Goal: Information Seeking & Learning: Learn about a topic

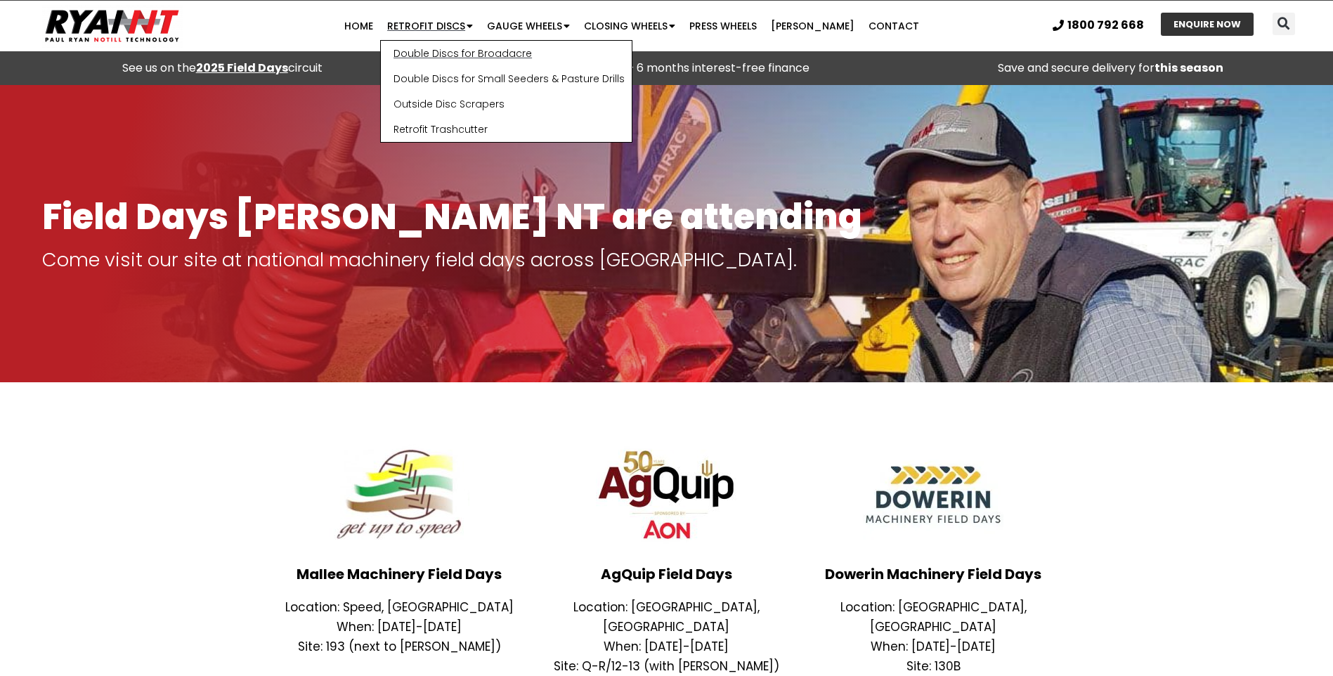
click at [457, 55] on link "Double Discs for Broadacre" at bounding box center [506, 53] width 251 height 25
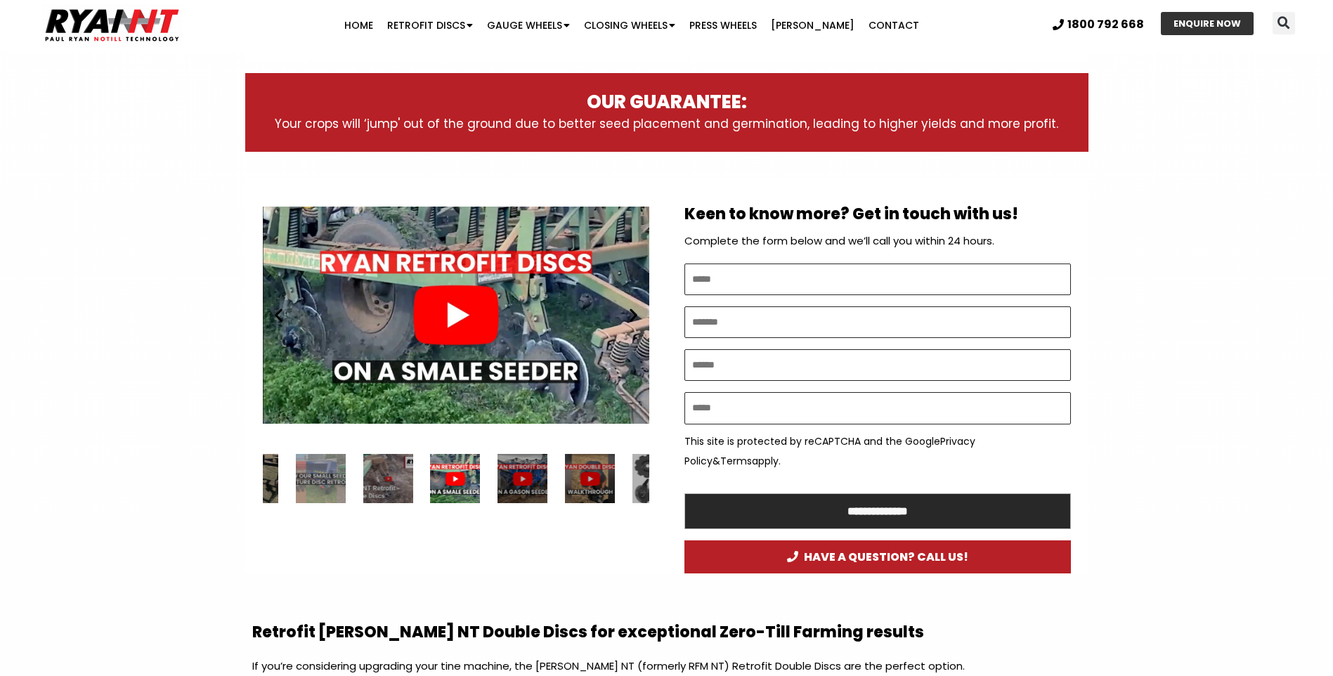
scroll to position [632, 0]
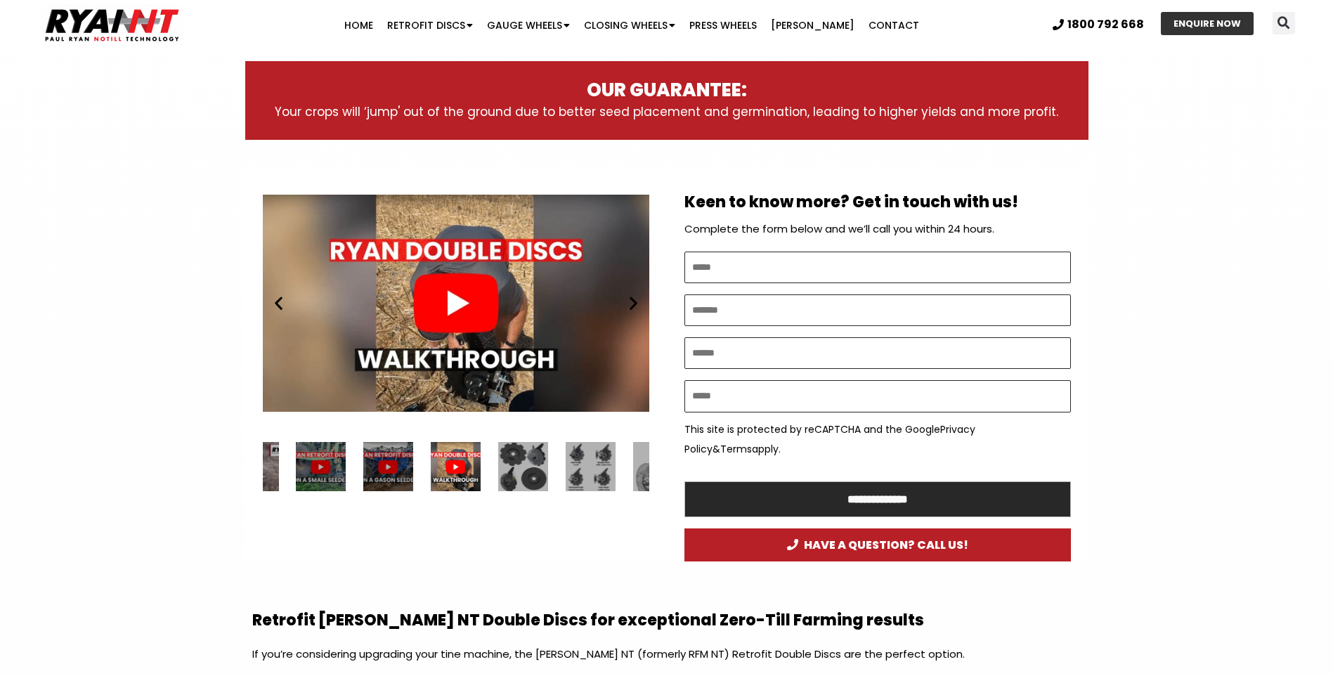
click at [328, 466] on div "2 / 34" at bounding box center [321, 467] width 50 height 50
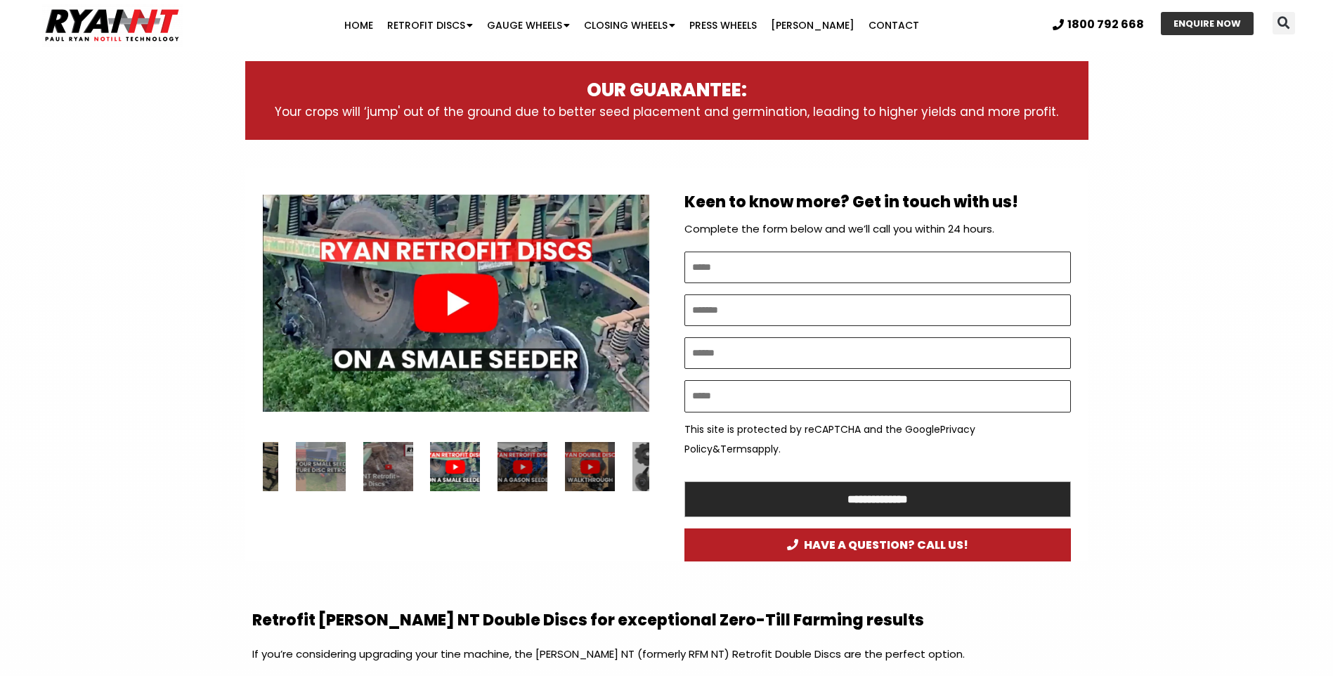
click at [443, 292] on div "Play" at bounding box center [456, 303] width 387 height 242
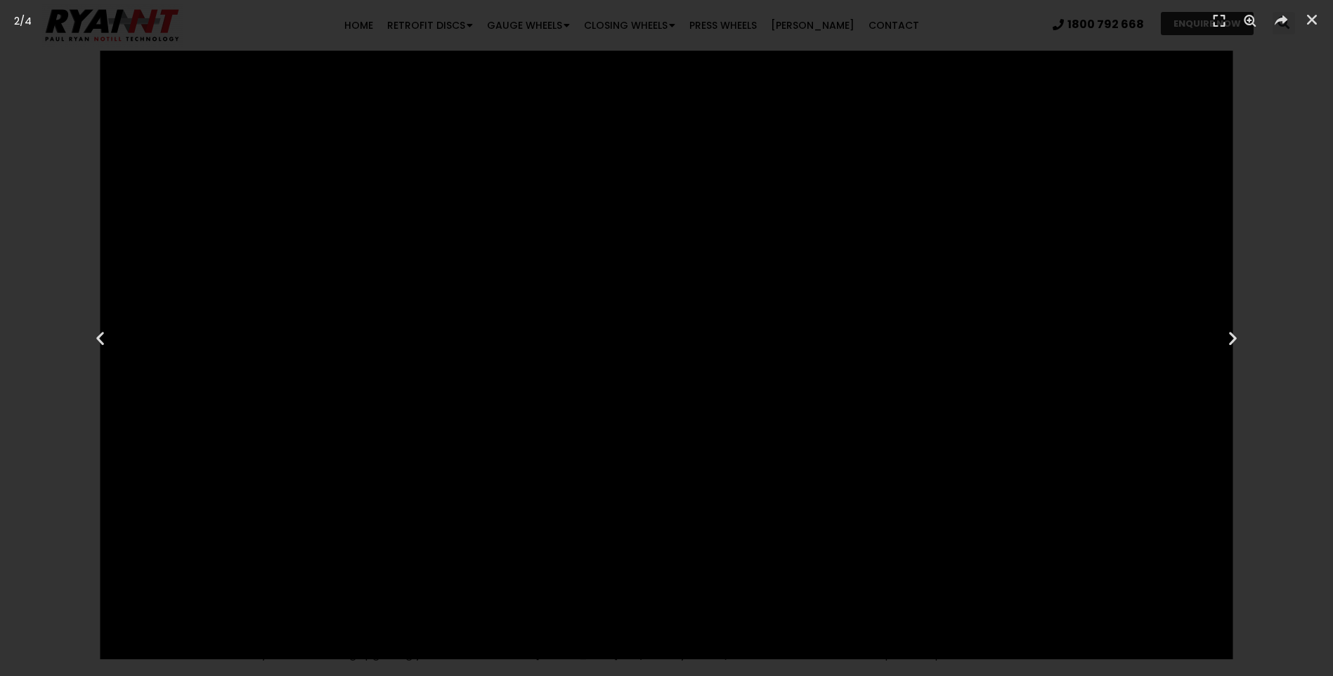
click at [1250, 675] on footer at bounding box center [666, 665] width 1333 height 21
click at [1220, 25] on icon "Fullscreen" at bounding box center [1219, 21] width 21 height 21
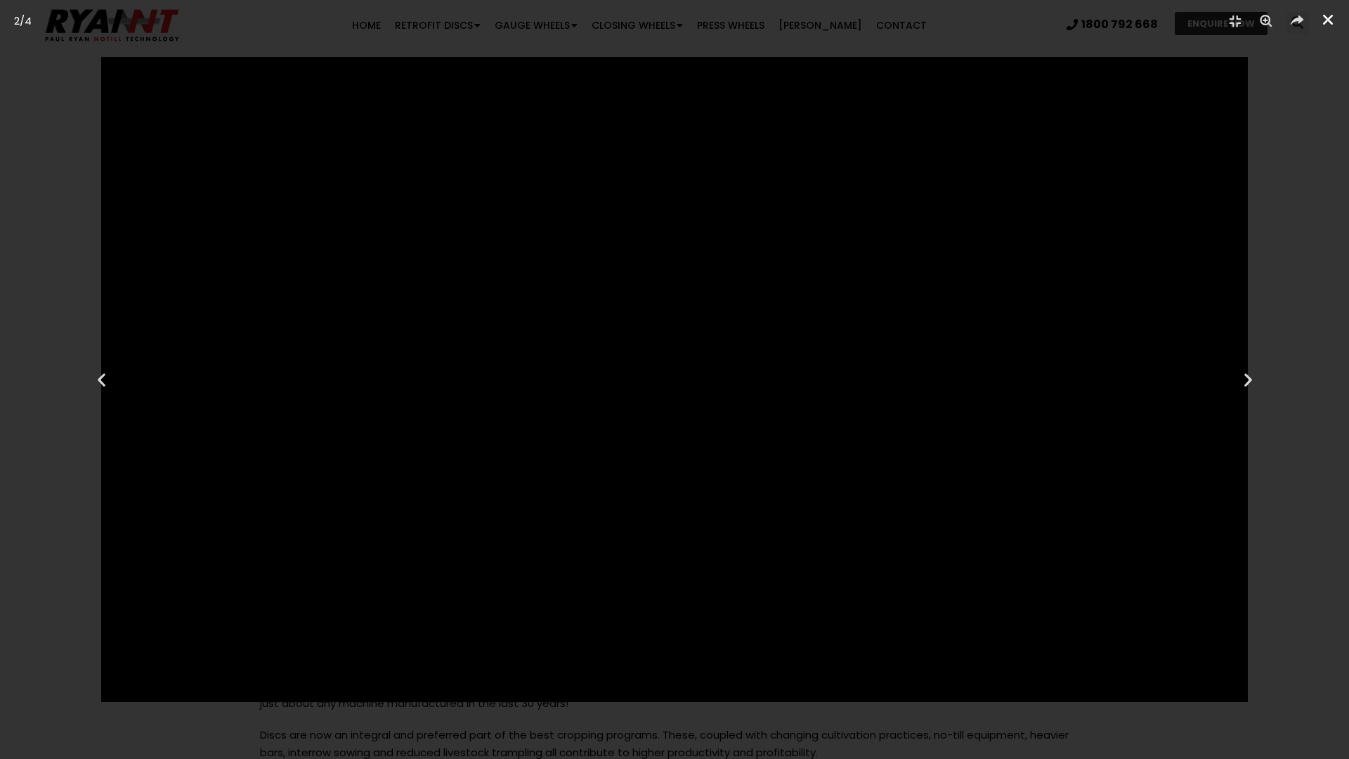
click at [1327, 18] on icon "Close (Esc)" at bounding box center [1328, 20] width 14 height 14
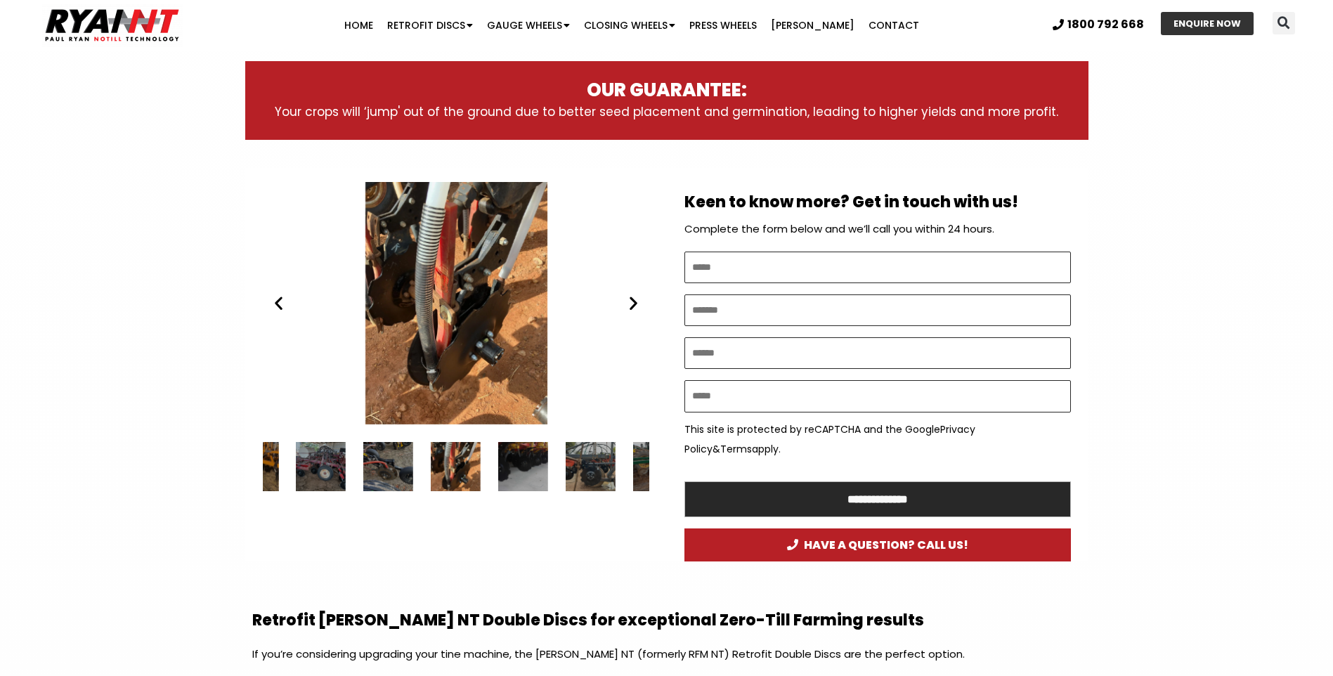
click at [630, 301] on icon "Next slide" at bounding box center [634, 303] width 18 height 18
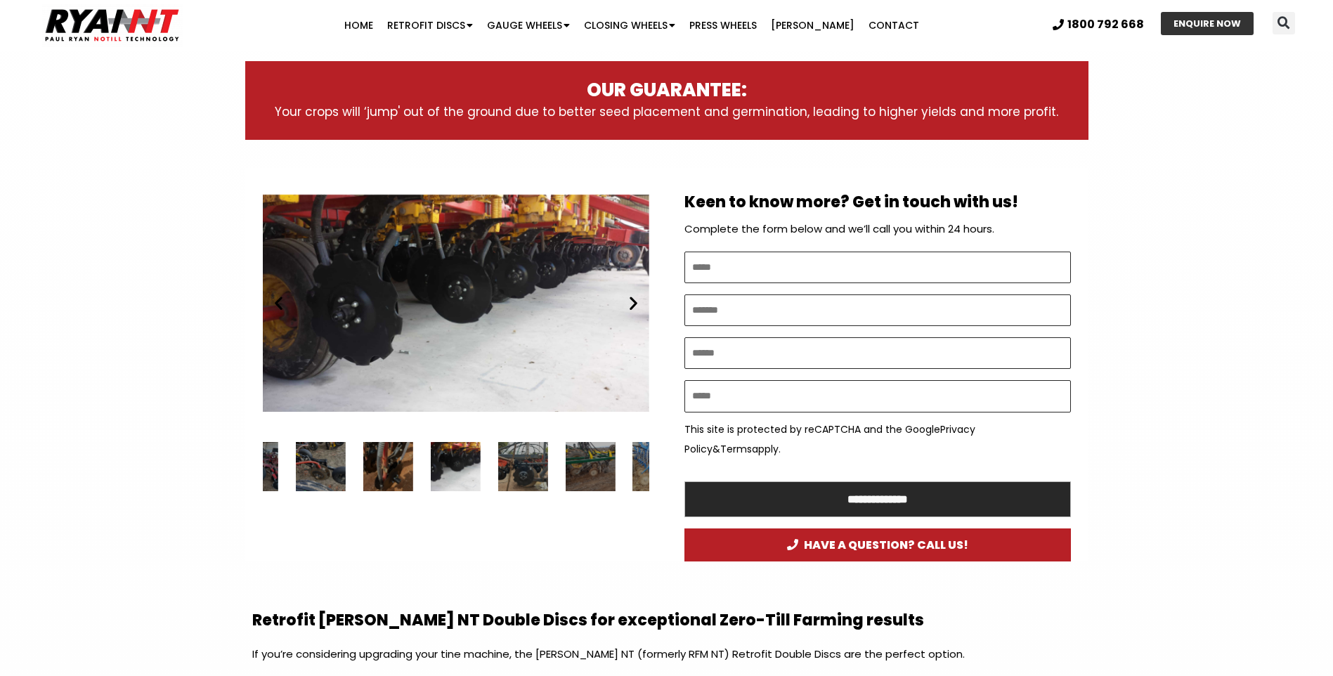
click at [630, 301] on icon "Next slide" at bounding box center [634, 303] width 18 height 18
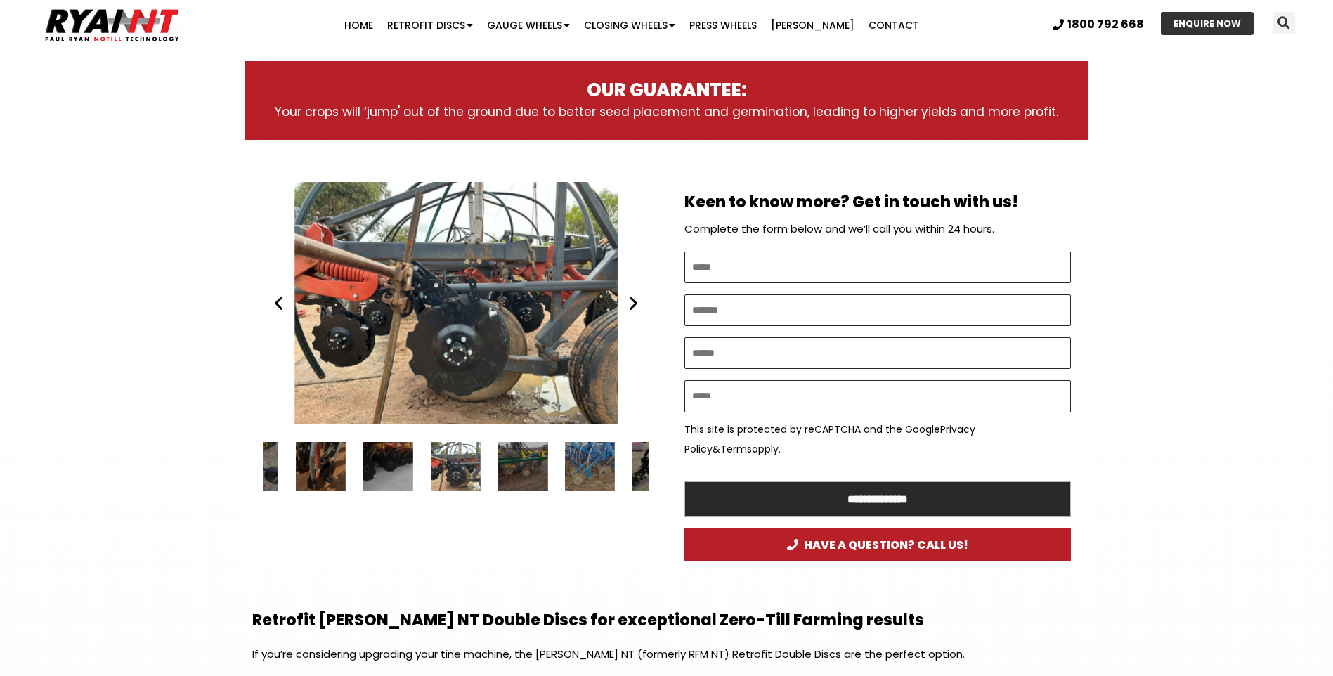
click at [553, 326] on div "RYAN NT Retrofit Double Discs" at bounding box center [456, 303] width 387 height 242
click at [490, 365] on div "RYAN NT Retrofit Double Discs" at bounding box center [456, 303] width 387 height 242
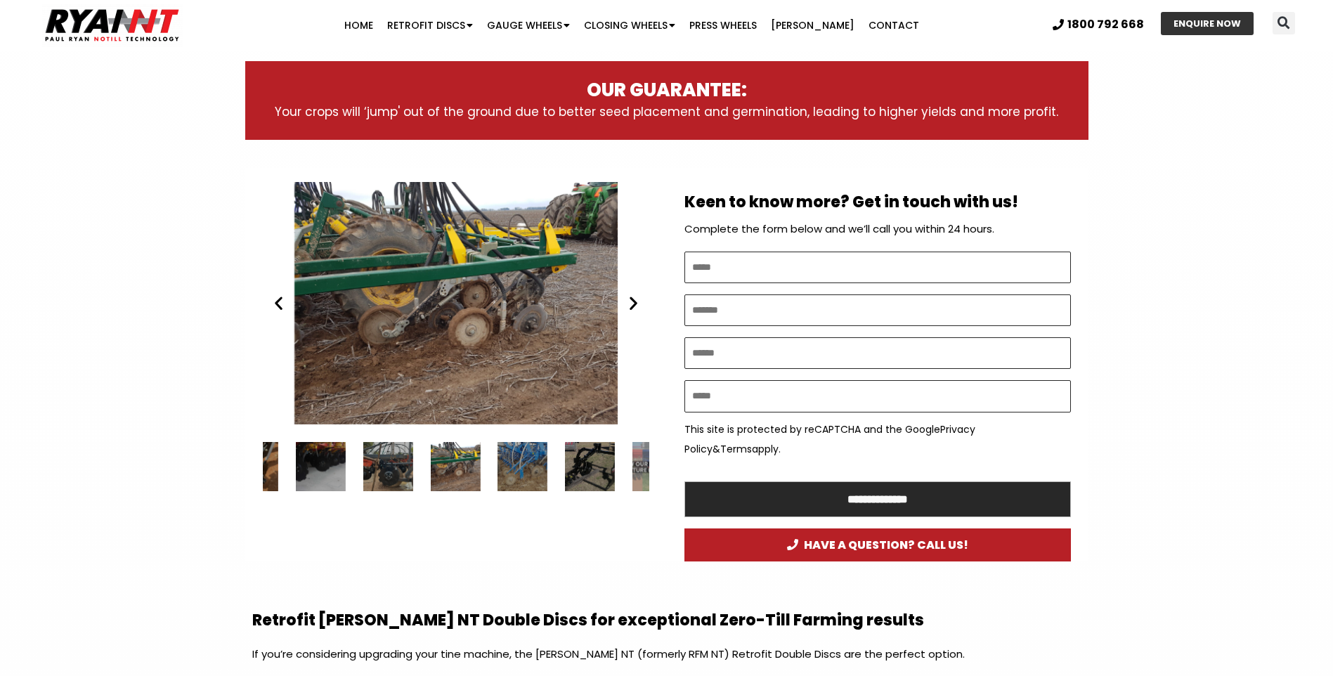
click at [535, 358] on div "RYAN NT Retrofit Double Discs" at bounding box center [456, 303] width 387 height 242
click at [614, 423] on div "RYAN NT Retrofit Double Discs" at bounding box center [456, 303] width 387 height 242
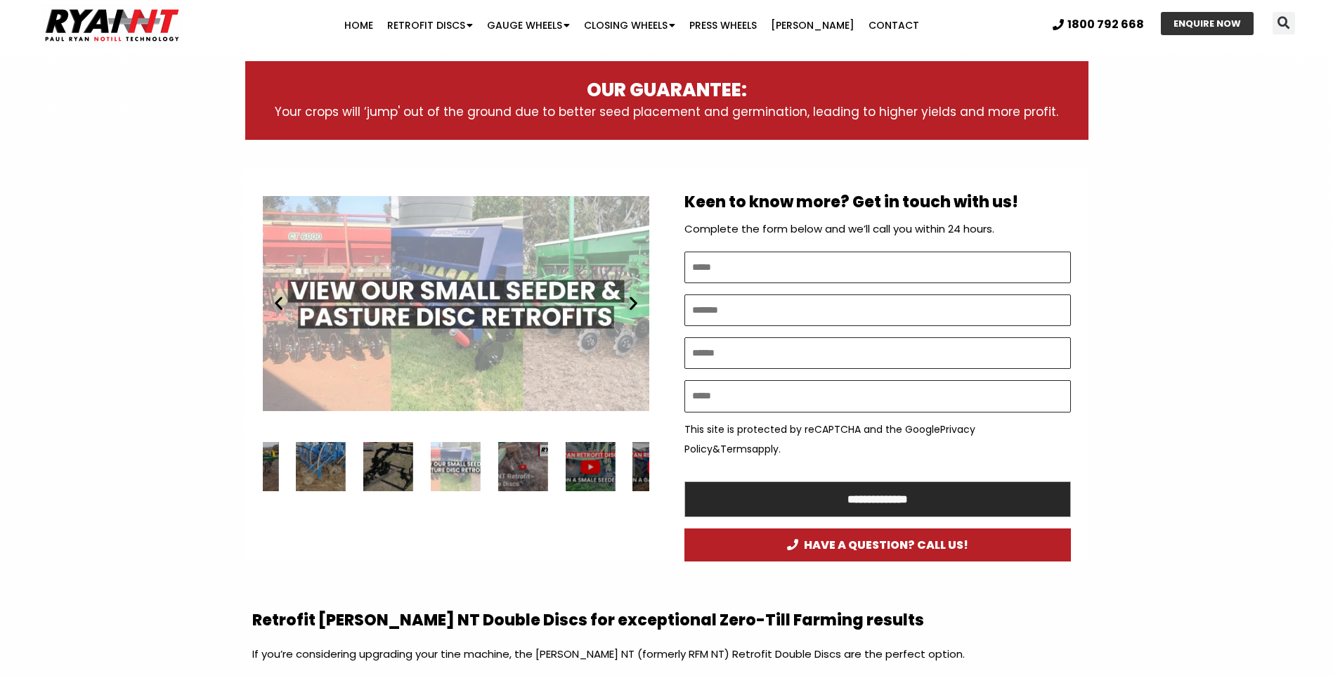
click at [465, 325] on div "Small farm seeder and pasture drill double disc retrofits" at bounding box center [456, 303] width 387 height 242
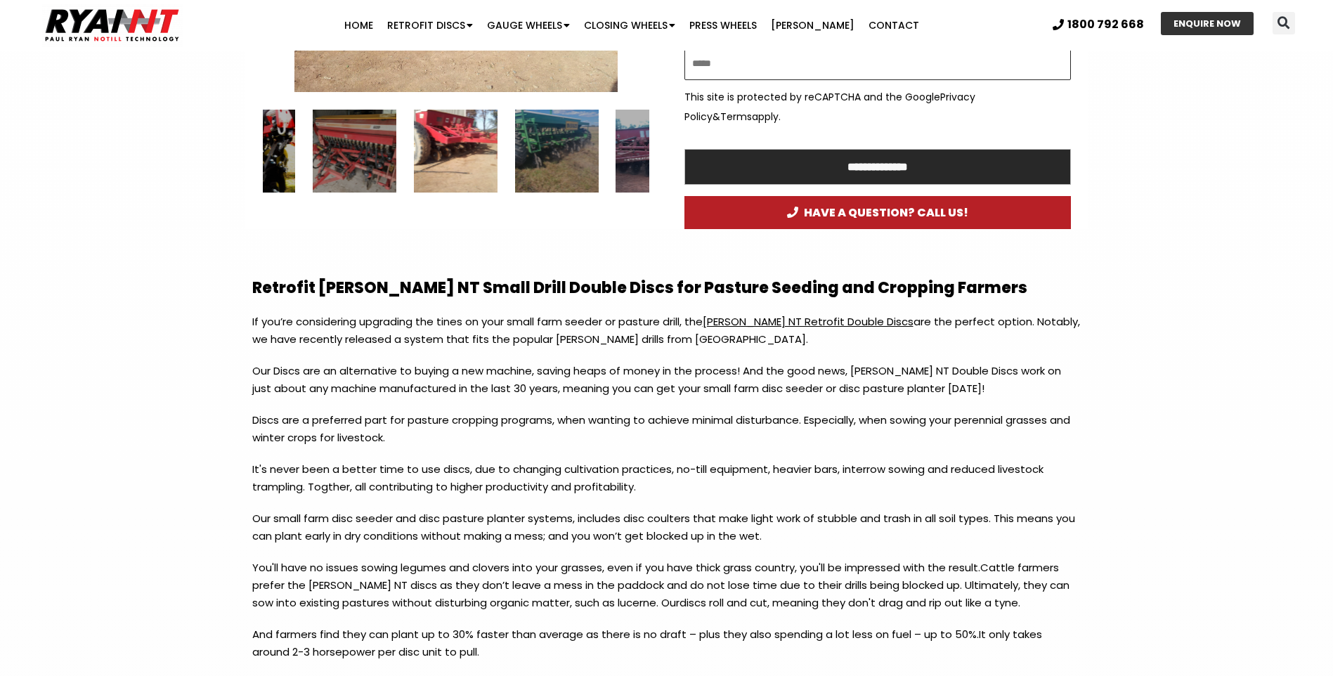
scroll to position [773, 0]
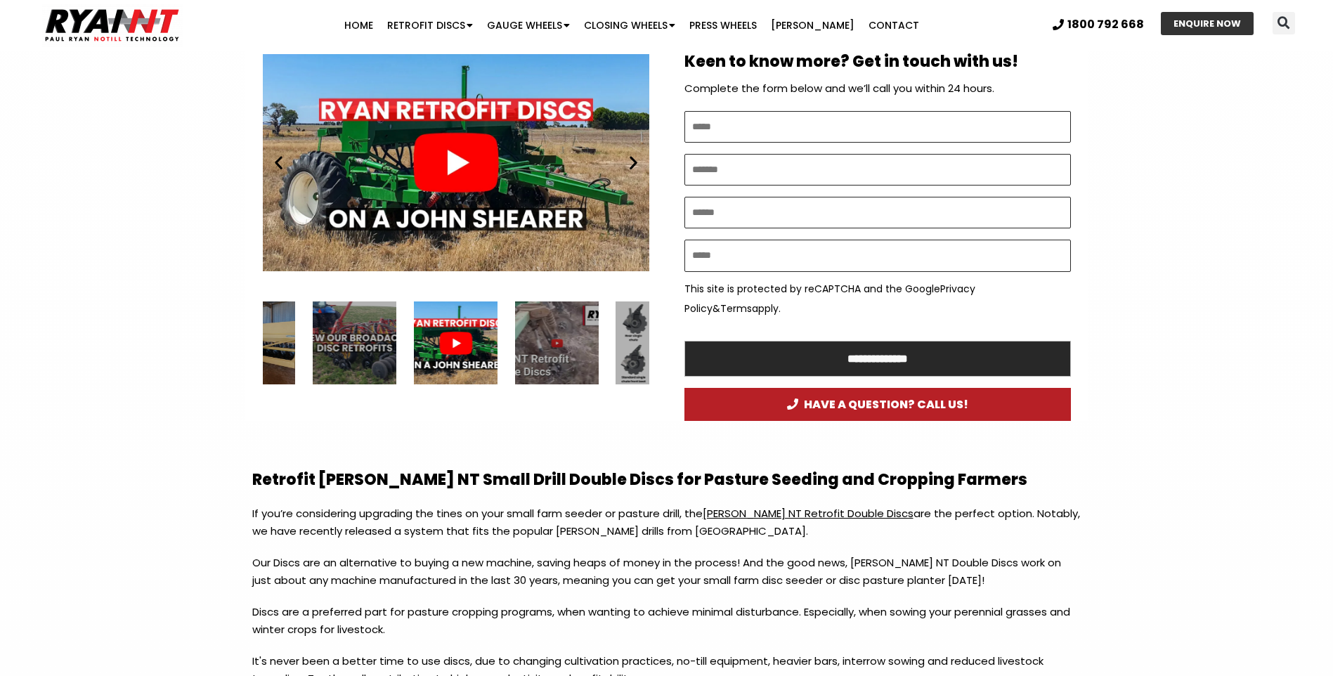
click at [475, 164] on div "Play" at bounding box center [455, 162] width 387 height 242
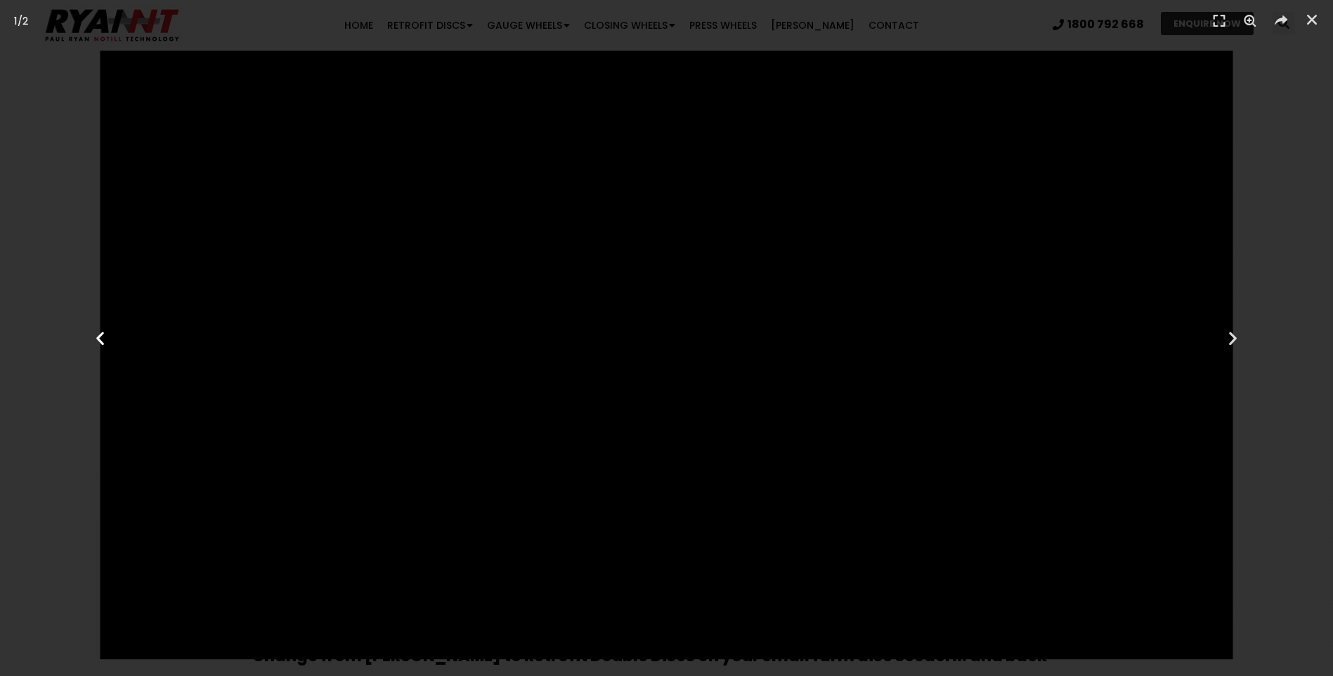
scroll to position [1335, 0]
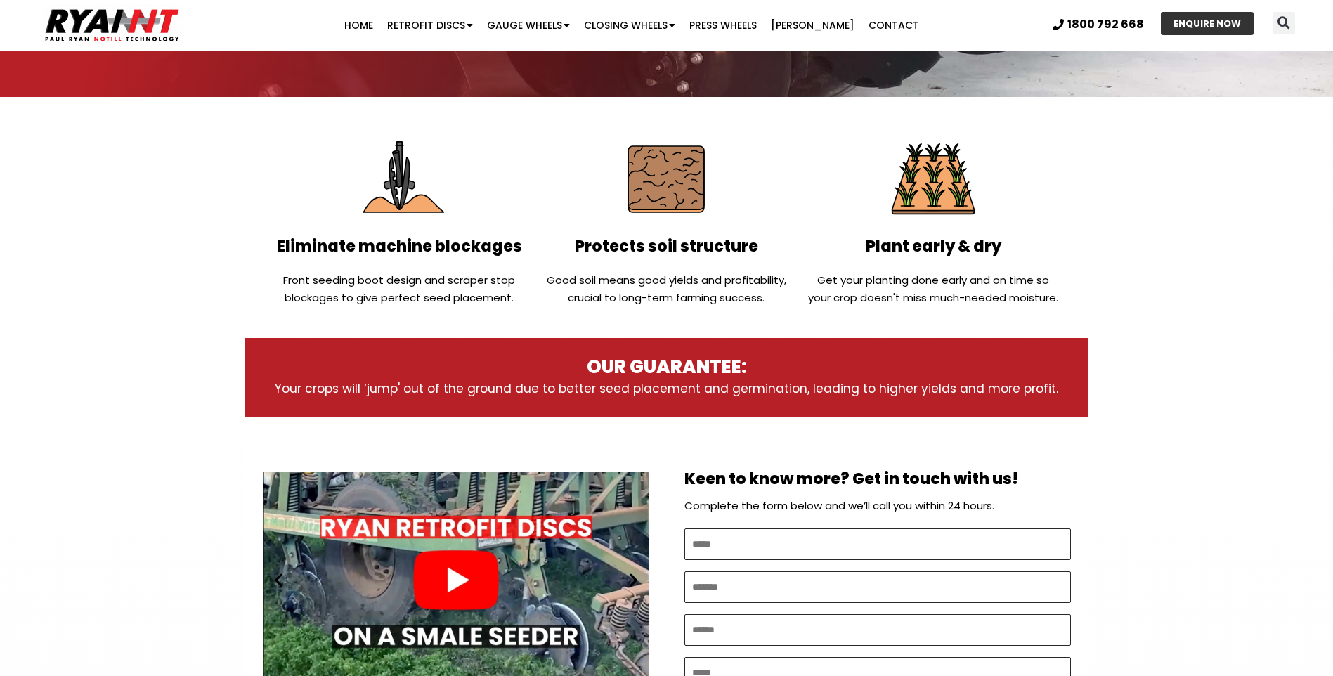
scroll to position [351, 0]
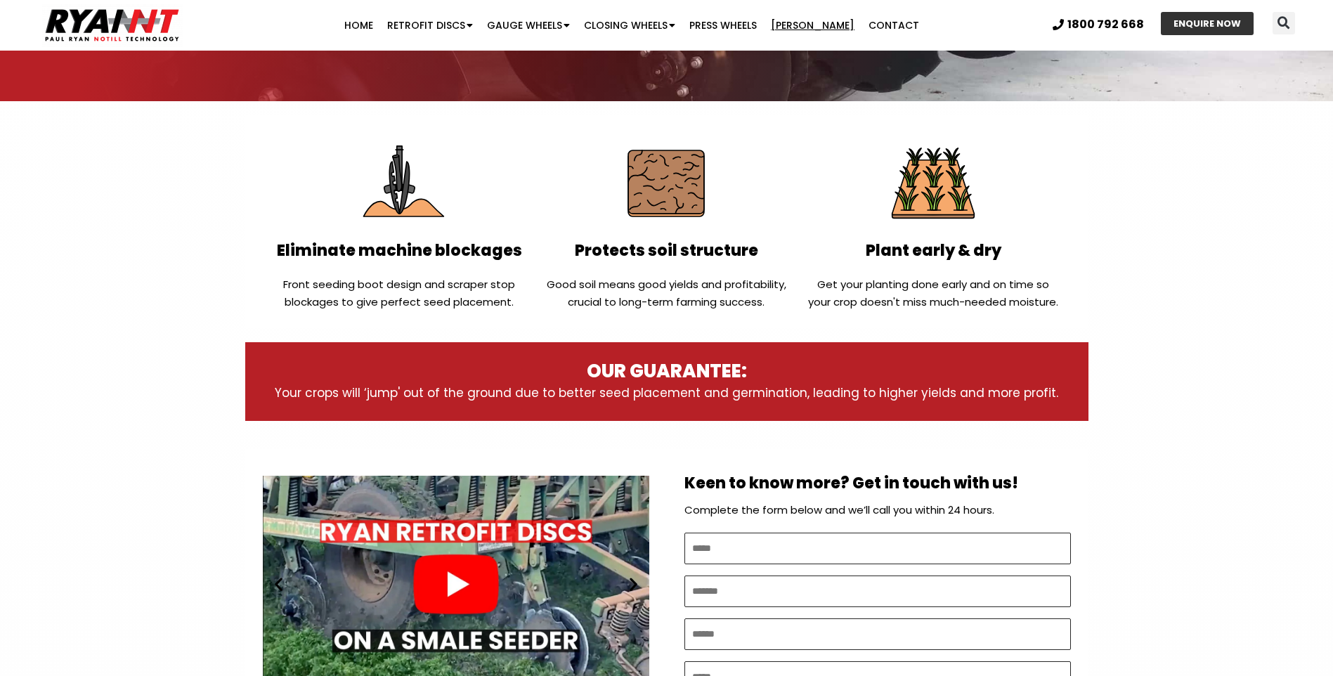
click at [812, 26] on link "[PERSON_NAME]" at bounding box center [813, 25] width 98 height 28
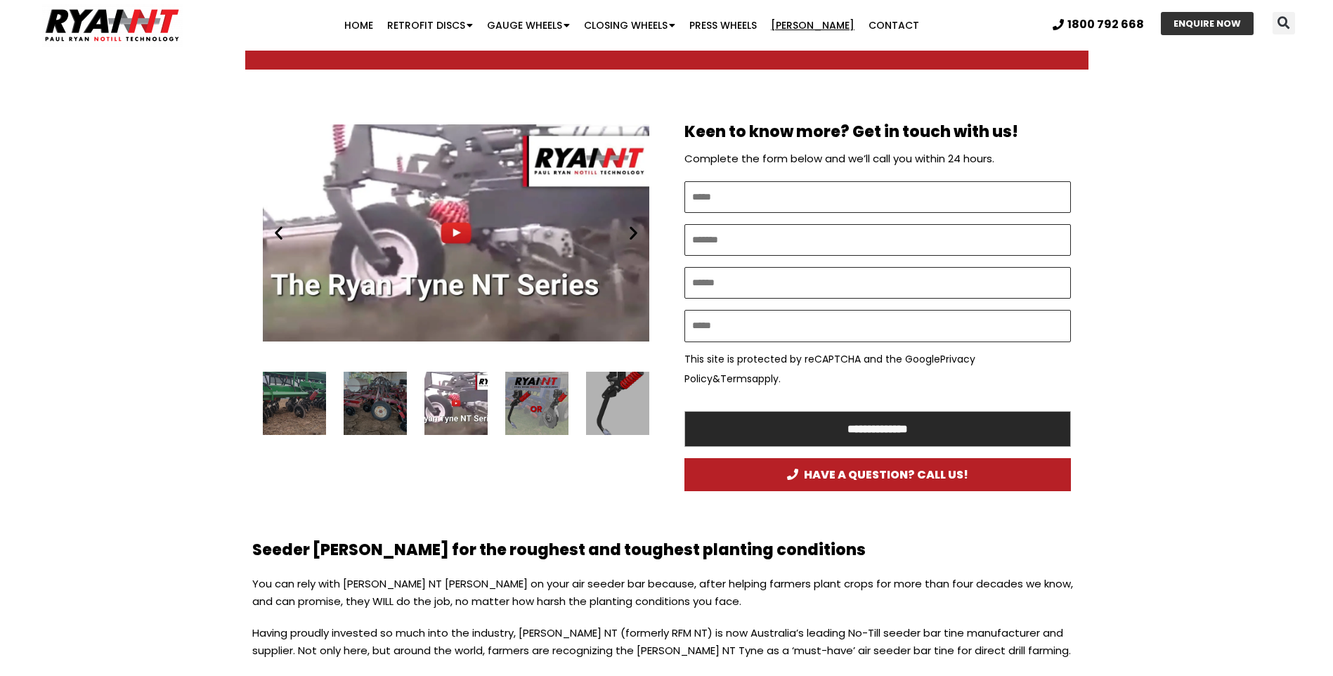
scroll to position [422, 0]
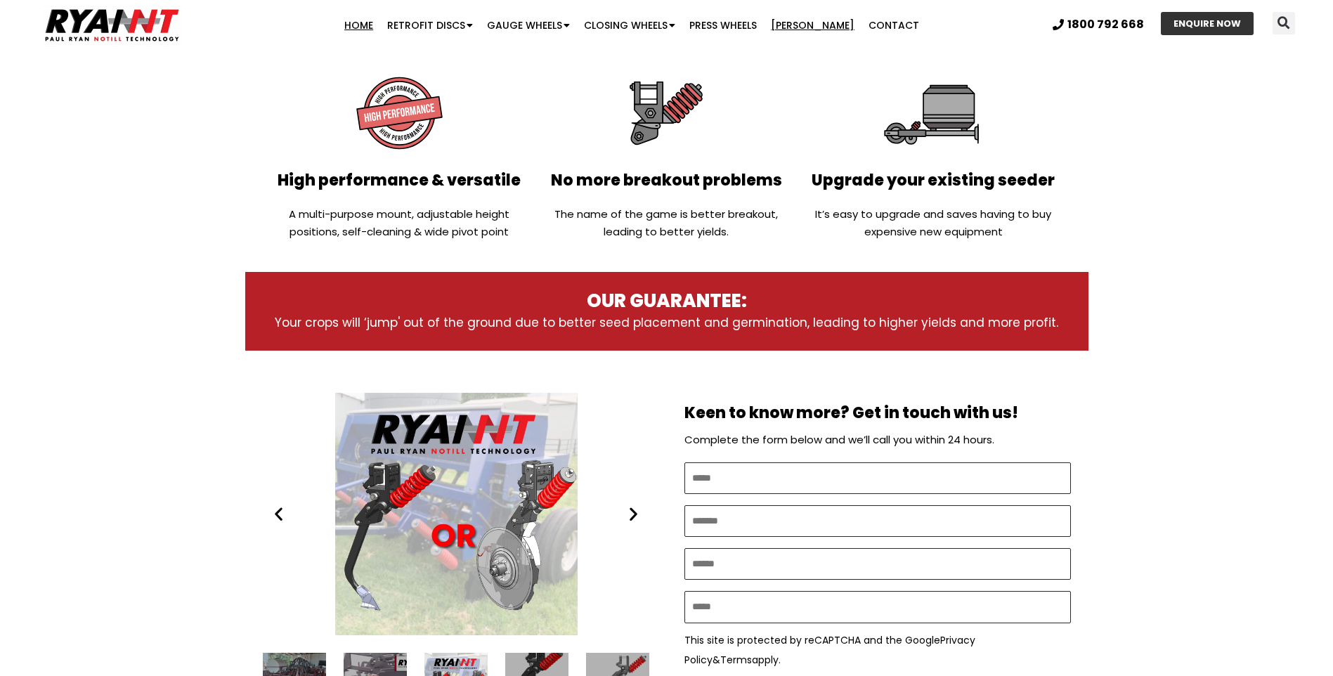
click at [376, 22] on link "Home" at bounding box center [358, 25] width 43 height 28
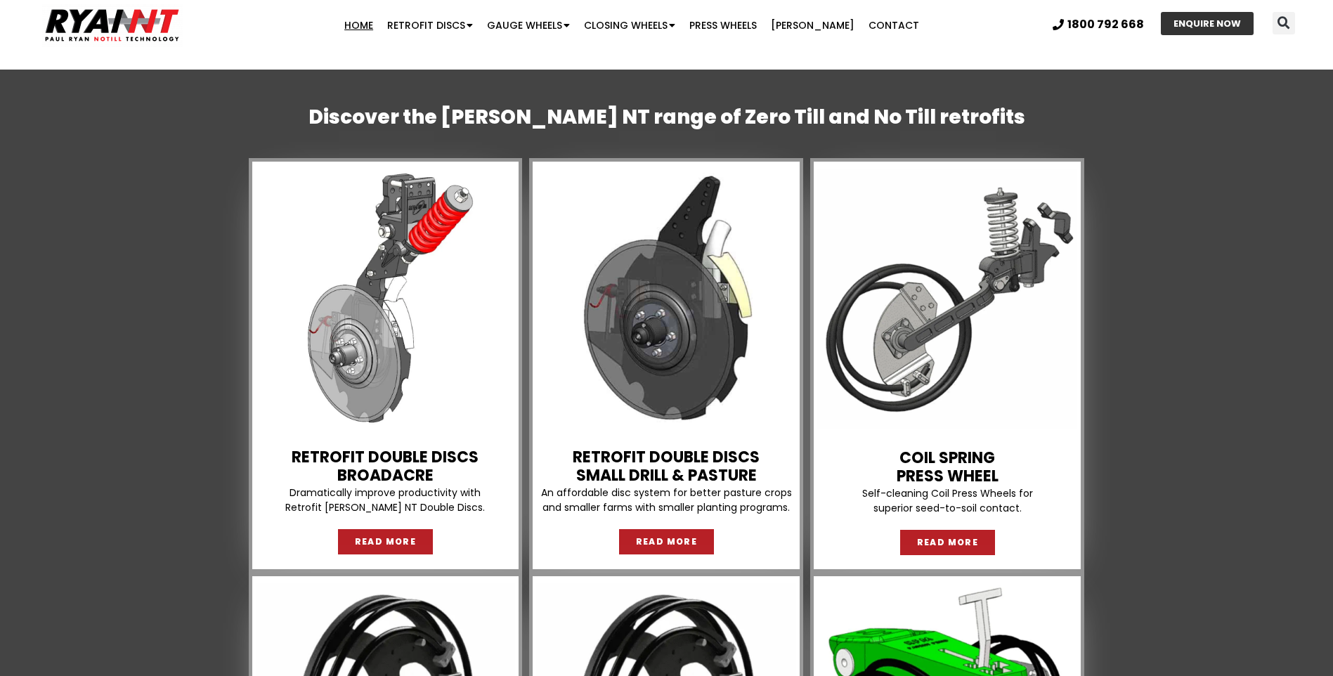
scroll to position [1054, 0]
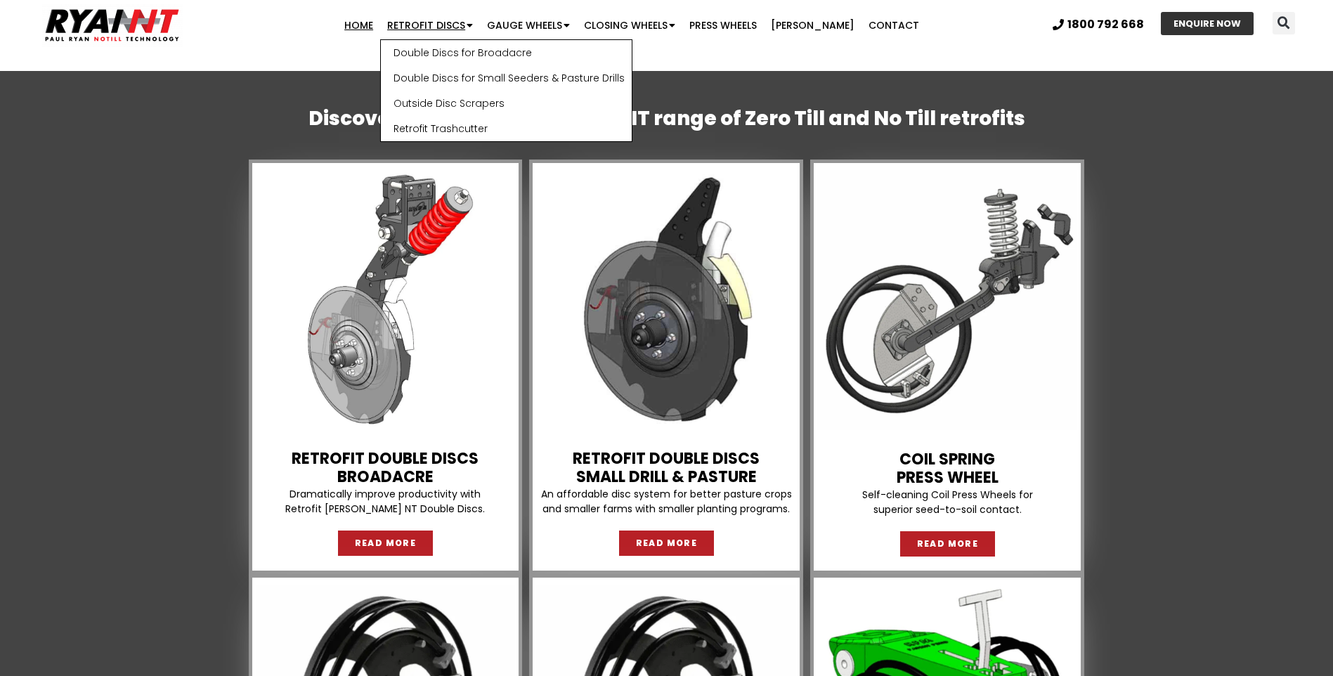
click at [447, 25] on link "Retrofit Discs" at bounding box center [430, 25] width 100 height 28
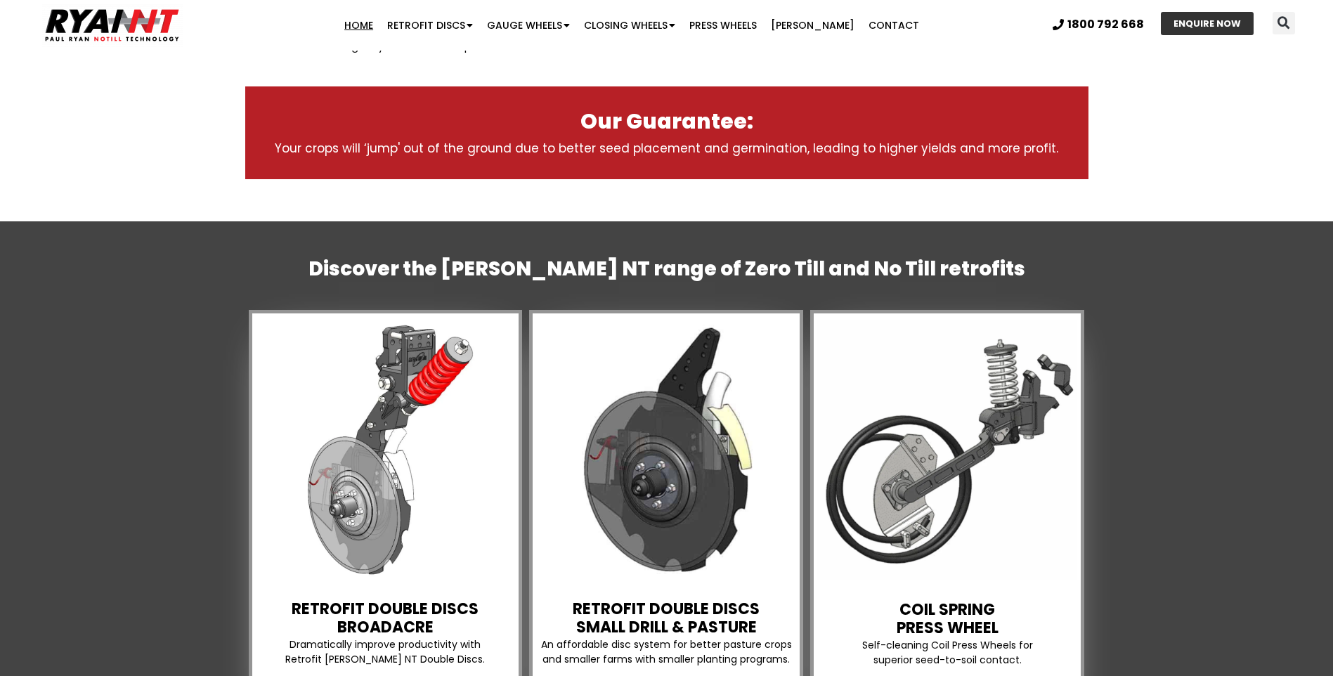
scroll to position [773, 0]
